Goal: Browse casually

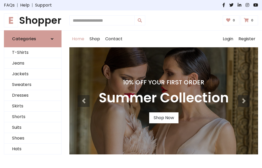
click at [131, 84] on h4 "10% Off Your First Order" at bounding box center [164, 82] width 130 height 7
click at [163, 118] on link "Shop Now" at bounding box center [163, 117] width 29 height 11
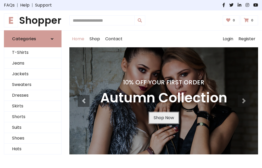
click at [163, 118] on link "Shop Now" at bounding box center [163, 117] width 29 height 11
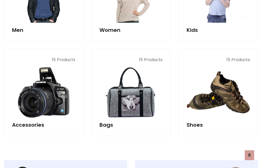
scroll to position [522, 0]
